Goal: Navigation & Orientation: Find specific page/section

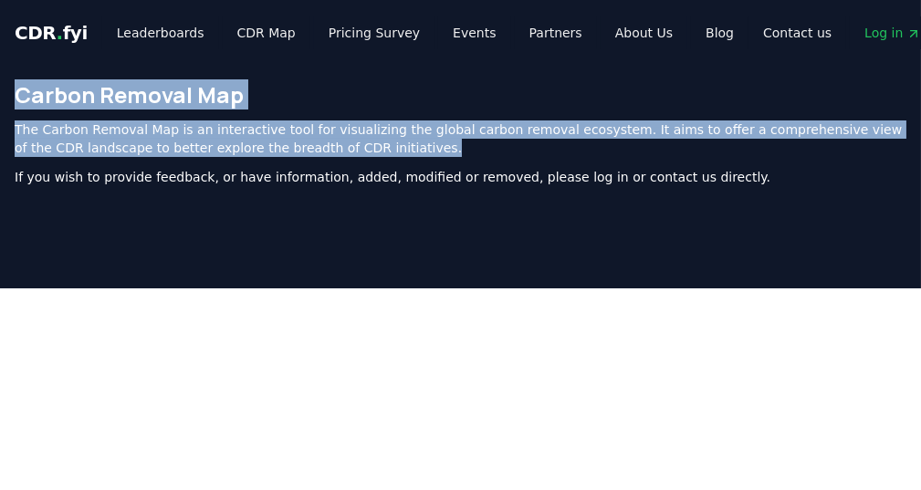
click at [11, 97] on div "Carbon Removal Map The Carbon Removal Map is an interactive tool for visualizin…" at bounding box center [460, 141] width 921 height 150
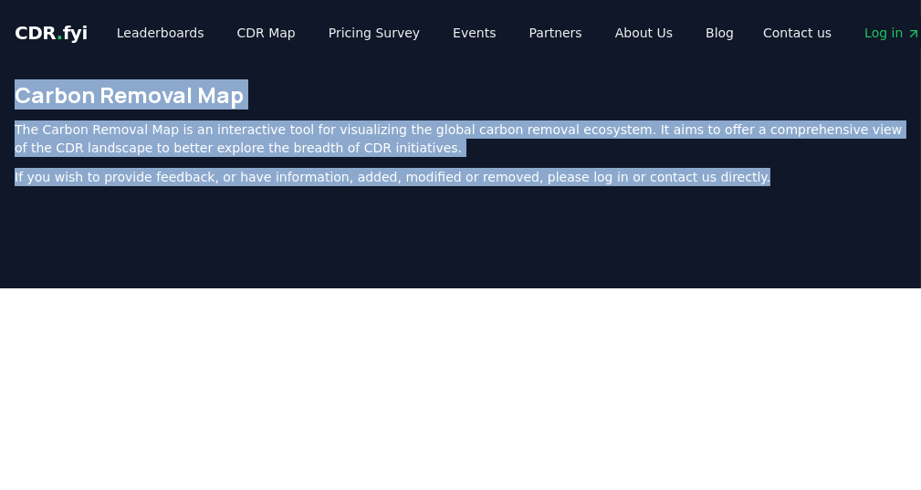
drag, startPoint x: 25, startPoint y: 97, endPoint x: 763, endPoint y: 179, distance: 743.2
click at [763, 179] on div "Carbon Removal Map The Carbon Removal Map is an interactive tool for visualizin…" at bounding box center [460, 141] width 921 height 150
click at [763, 179] on p "If you wish to provide feedback, or have information, added, modified or remove…" at bounding box center [461, 177] width 892 height 18
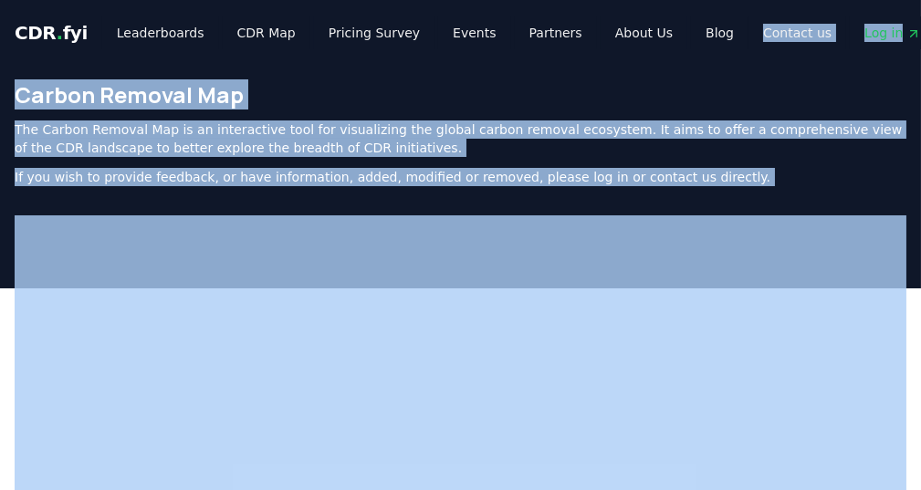
drag, startPoint x: 763, startPoint y: 179, endPoint x: 708, endPoint y: 59, distance: 131.5
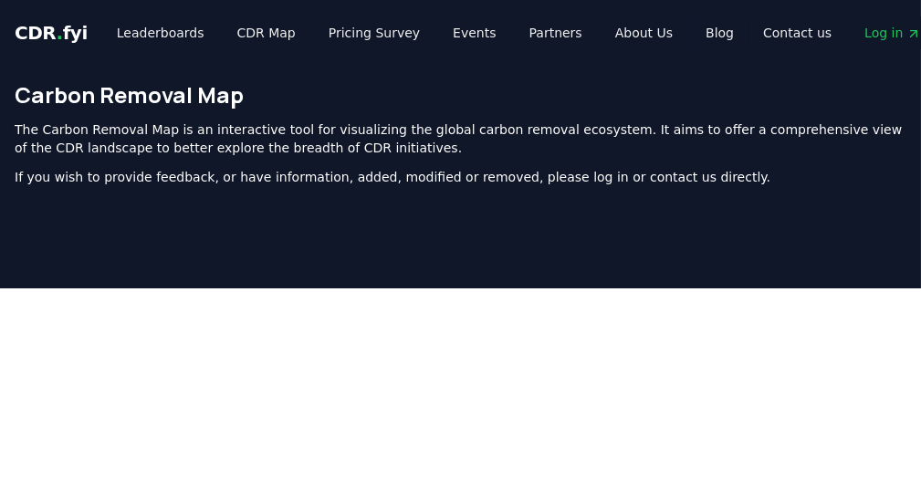
click at [708, 59] on div "CDR . fyi Leaderboards CDR Map Pricing Survey Events Partners About Us Blog Con…" at bounding box center [461, 33] width 892 height 66
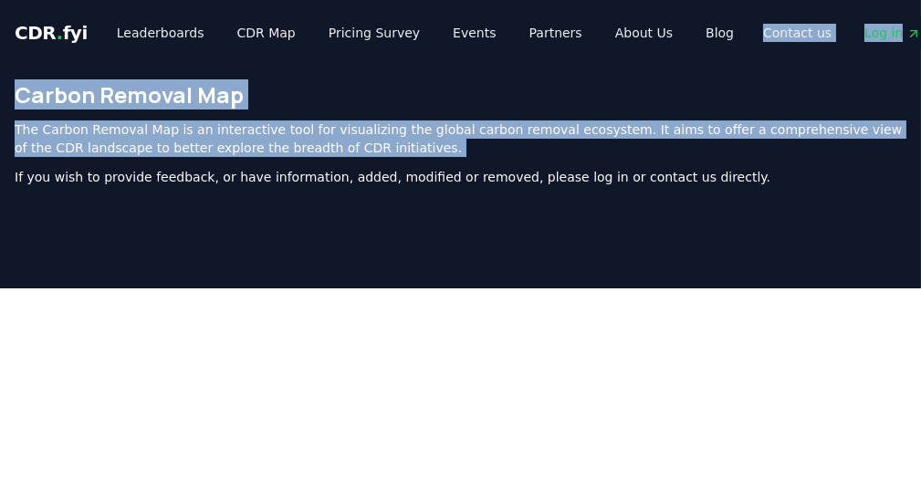
drag, startPoint x: 708, startPoint y: 59, endPoint x: 724, endPoint y: 156, distance: 98.0
click at [724, 156] on p "The Carbon Removal Map is an interactive tool for visualizing the global carbon…" at bounding box center [461, 139] width 892 height 37
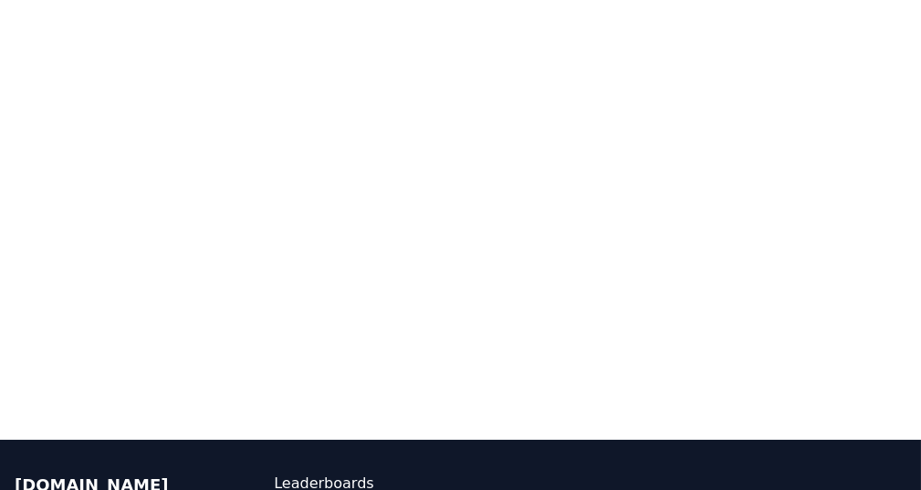
scroll to position [365, 0]
